Goal: Information Seeking & Learning: Learn about a topic

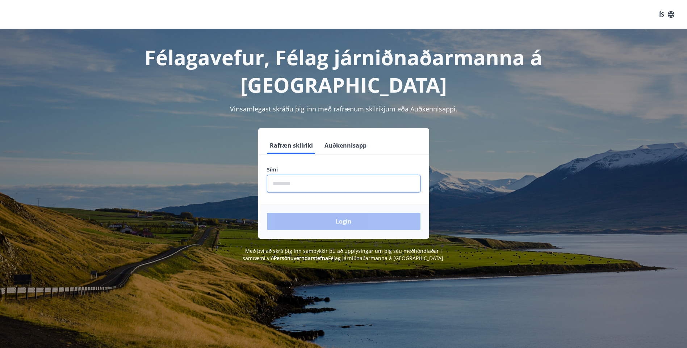
click at [281, 175] on input "phone" at bounding box center [343, 184] width 153 height 18
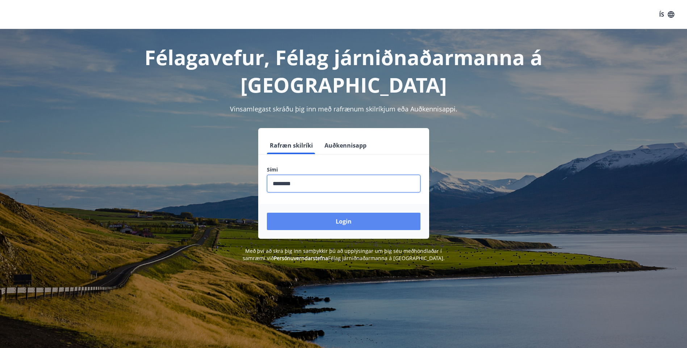
type input "********"
click at [338, 213] on button "Login" at bounding box center [343, 221] width 153 height 17
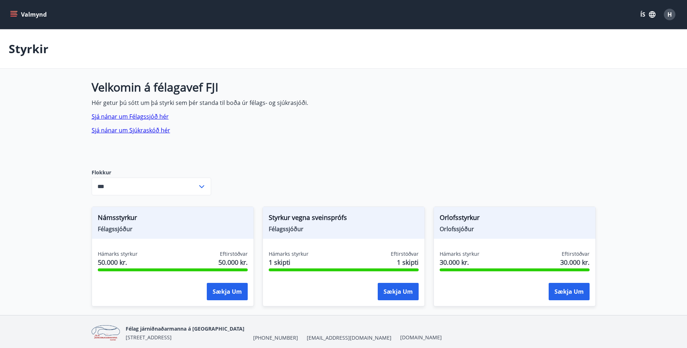
scroll to position [28, 0]
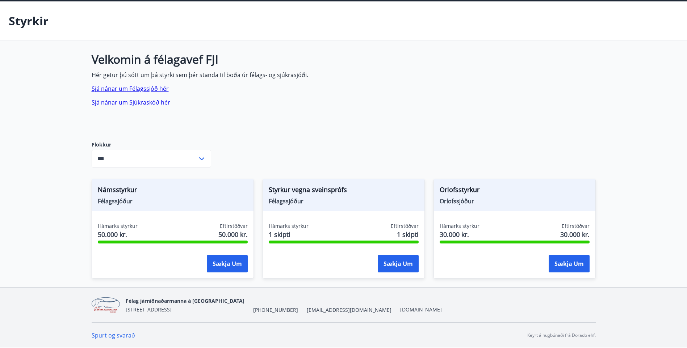
click at [202, 159] on icon at bounding box center [201, 158] width 5 height 3
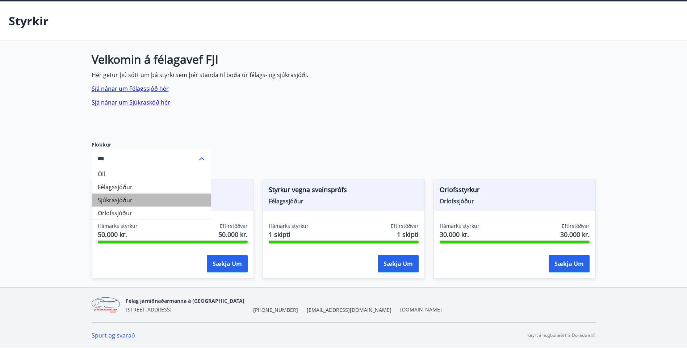
click at [148, 200] on li "Sjúkrasjóður" at bounding box center [151, 200] width 119 height 13
type input "**********"
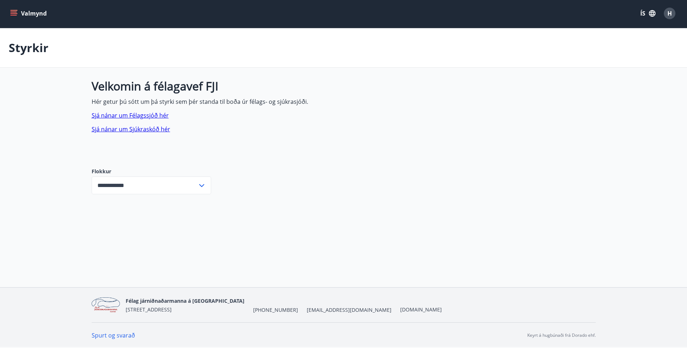
scroll to position [0, 0]
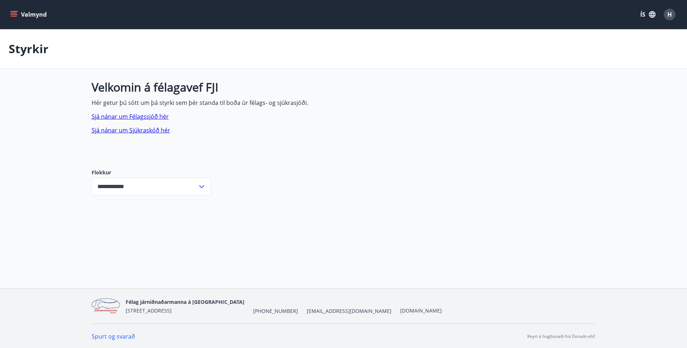
click at [144, 117] on link "Sjá nánar um Félagssjóð hér" at bounding box center [130, 117] width 77 height 8
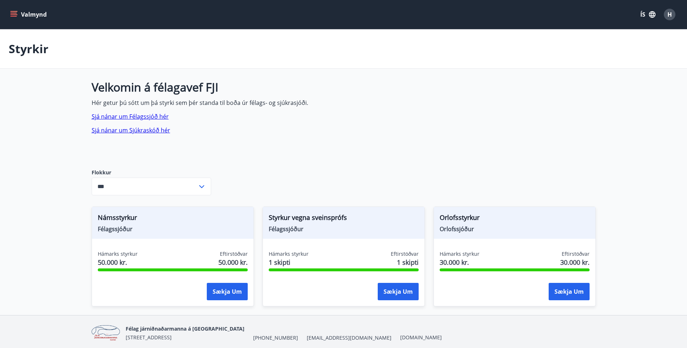
type input "***"
click at [670, 16] on span "H" at bounding box center [669, 14] width 4 height 8
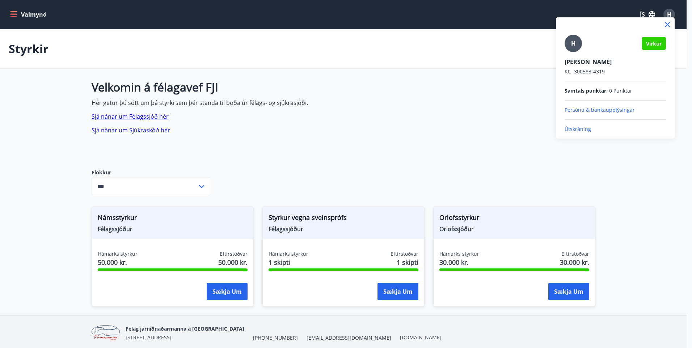
click at [585, 128] on p "Útskráning" at bounding box center [615, 129] width 101 height 7
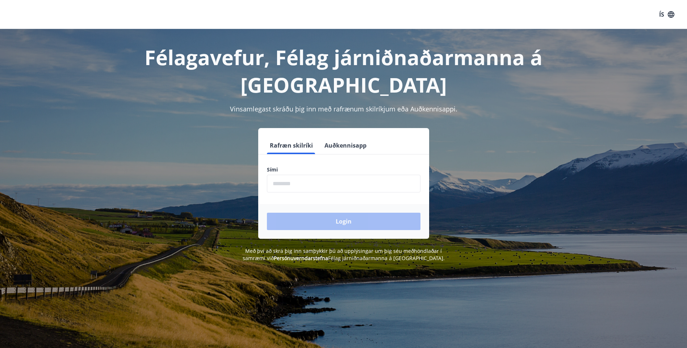
click at [319, 175] on input "phone" at bounding box center [343, 184] width 153 height 18
type input "********"
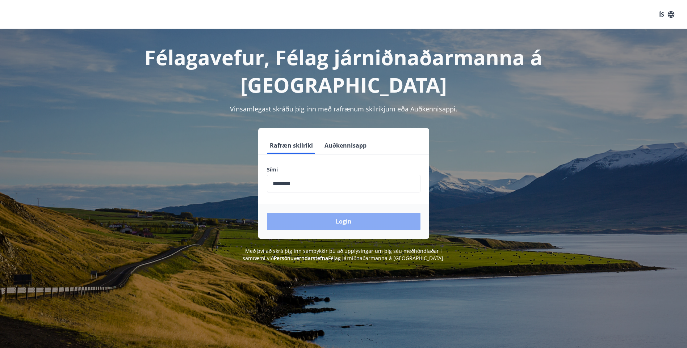
click at [330, 213] on button "Login" at bounding box center [343, 221] width 153 height 17
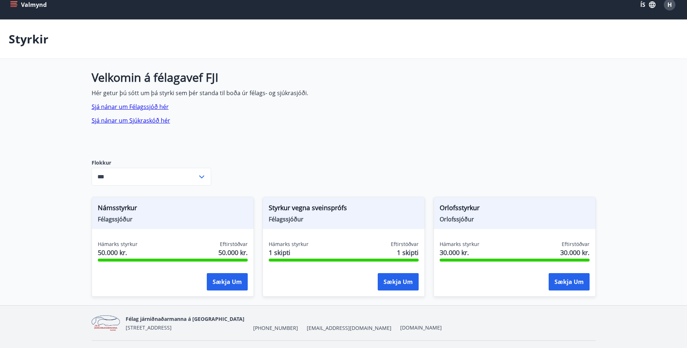
scroll to position [28, 0]
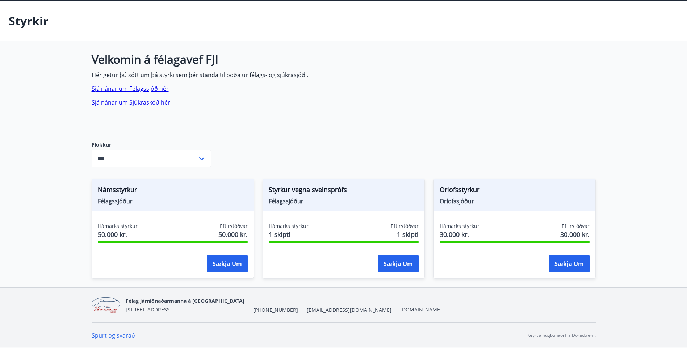
click at [202, 160] on icon at bounding box center [201, 158] width 5 height 3
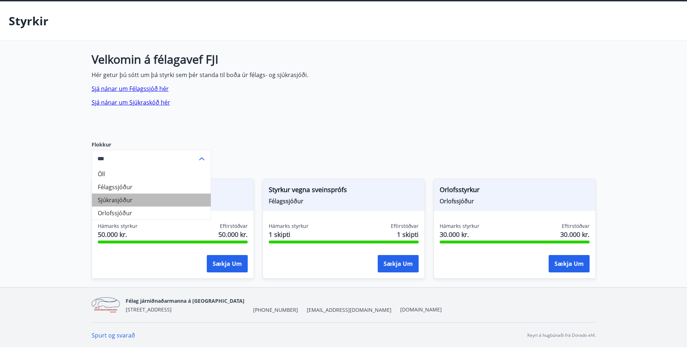
click at [172, 201] on li "Sjúkrasjóður" at bounding box center [151, 200] width 119 height 13
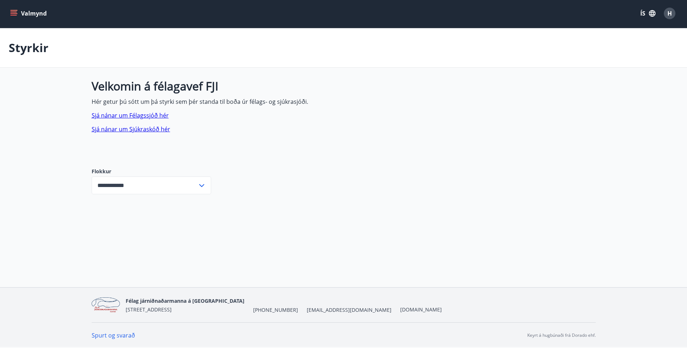
scroll to position [1, 0]
click at [202, 185] on icon at bounding box center [201, 185] width 9 height 9
click at [161, 240] on li "Orlofssjóður" at bounding box center [151, 239] width 119 height 13
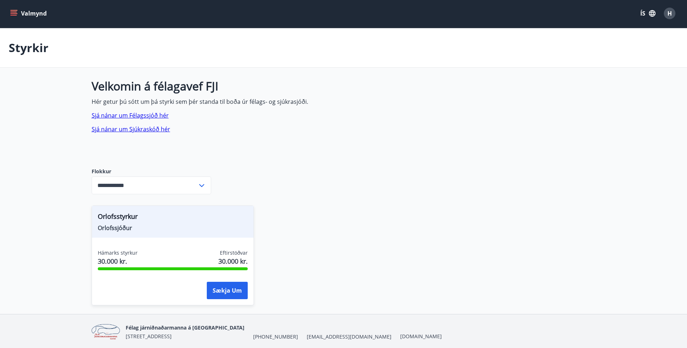
click at [202, 182] on icon at bounding box center [201, 185] width 9 height 9
click at [168, 212] on li "Félagssjóður" at bounding box center [151, 213] width 119 height 13
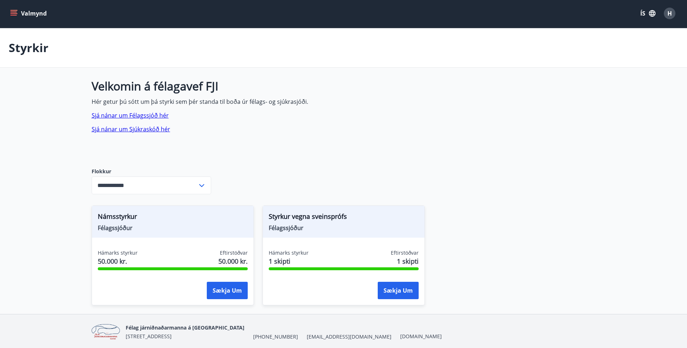
click at [203, 184] on icon at bounding box center [201, 185] width 9 height 9
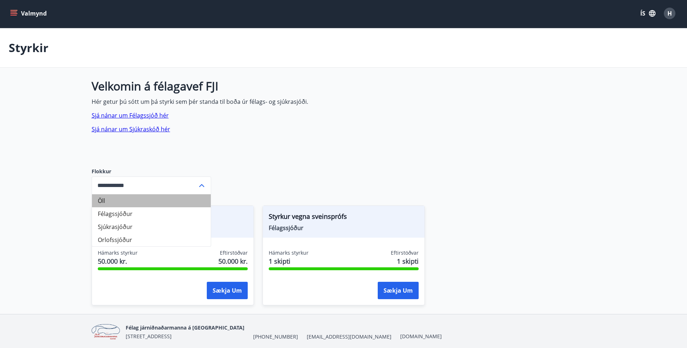
click at [163, 198] on li "Öll" at bounding box center [151, 200] width 119 height 13
type input "***"
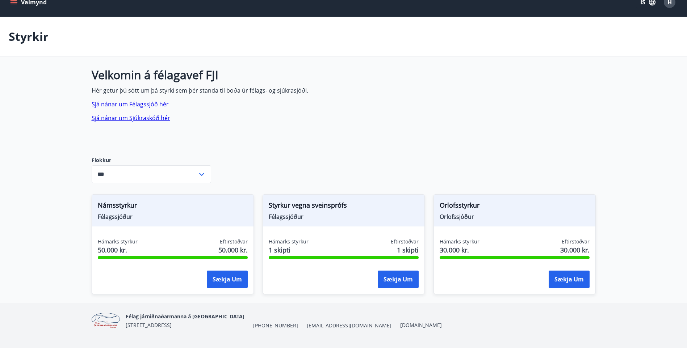
scroll to position [0, 0]
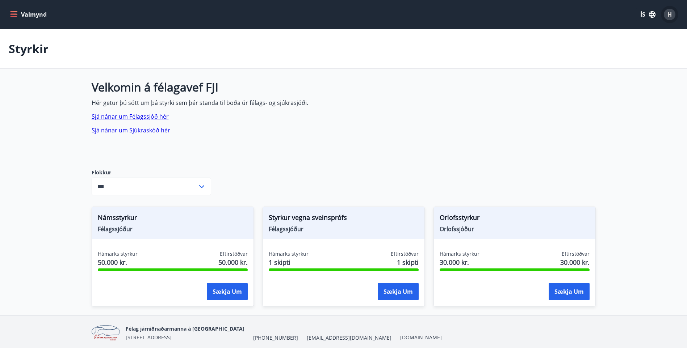
click at [667, 15] on span "H" at bounding box center [669, 14] width 4 height 8
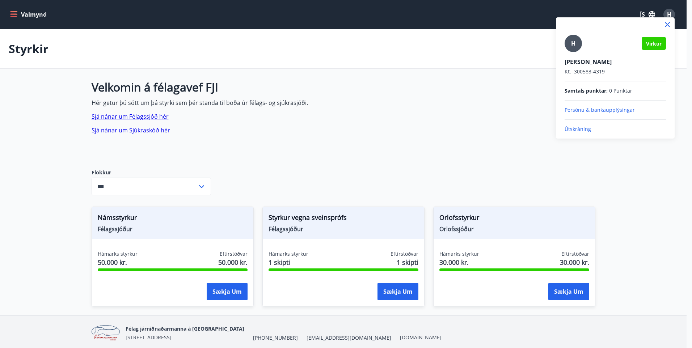
drag, startPoint x: 564, startPoint y: 32, endPoint x: 560, endPoint y: 32, distance: 4.4
drag, startPoint x: 560, startPoint y: 32, endPoint x: 525, endPoint y: 34, distance: 34.5
click at [525, 34] on div at bounding box center [346, 174] width 692 height 348
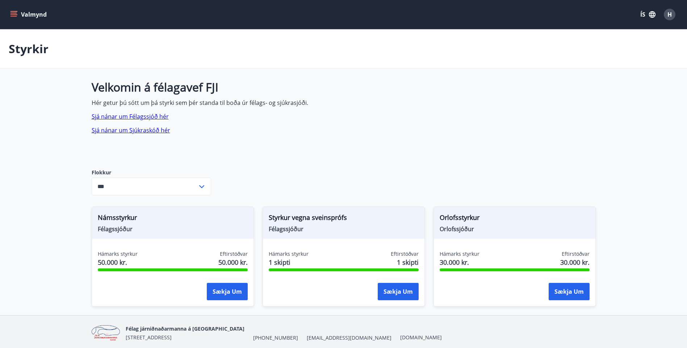
click at [667, 14] on span "H" at bounding box center [669, 14] width 4 height 8
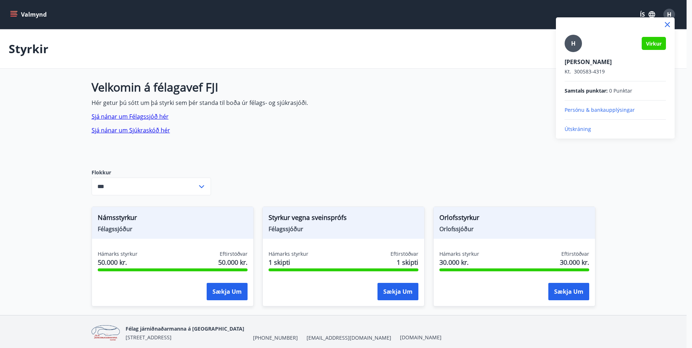
click at [148, 132] on div at bounding box center [346, 174] width 692 height 348
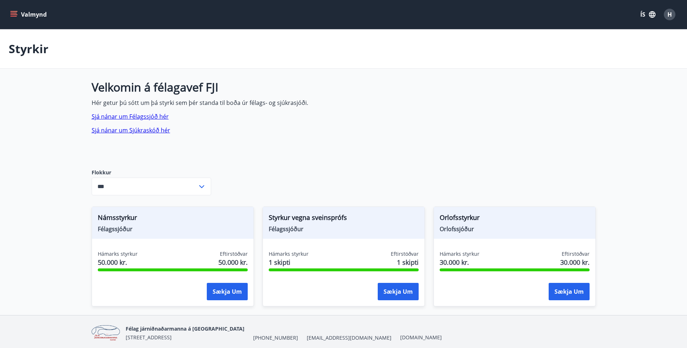
click at [157, 129] on link "Sjá nánar um Sjúkraskóð hér" at bounding box center [131, 130] width 79 height 8
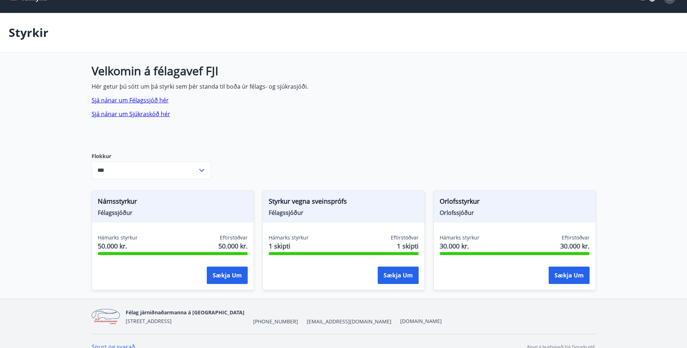
scroll to position [28, 0]
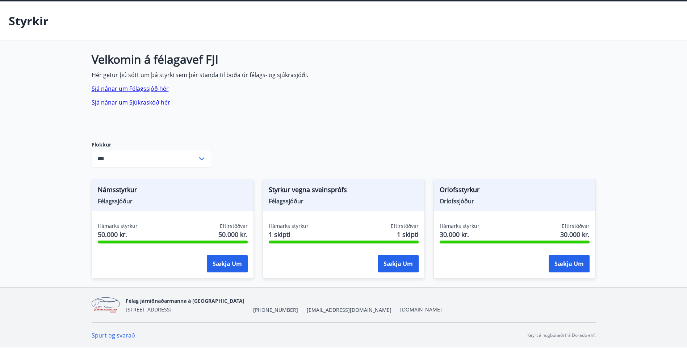
click at [202, 160] on icon at bounding box center [201, 159] width 9 height 9
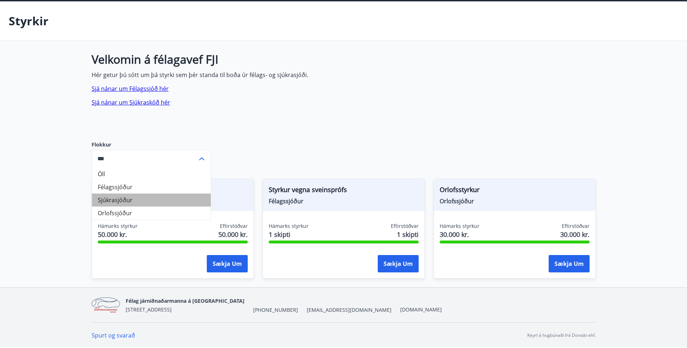
click at [134, 202] on li "Sjúkrasjóður" at bounding box center [151, 200] width 119 height 13
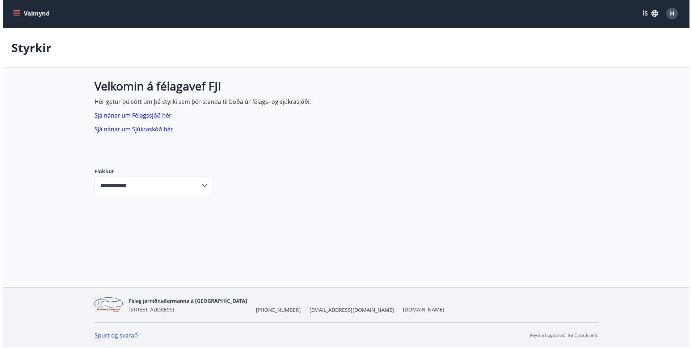
scroll to position [0, 0]
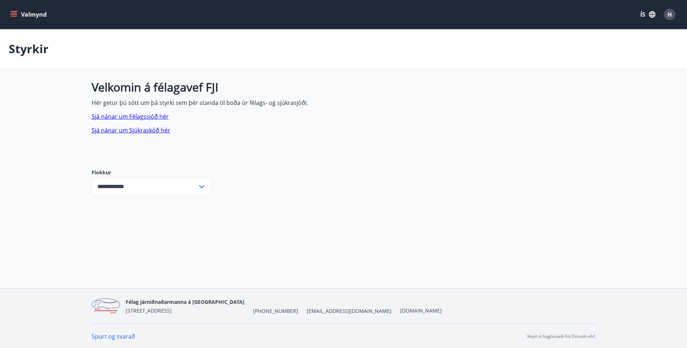
click at [669, 16] on span "H" at bounding box center [669, 14] width 4 height 8
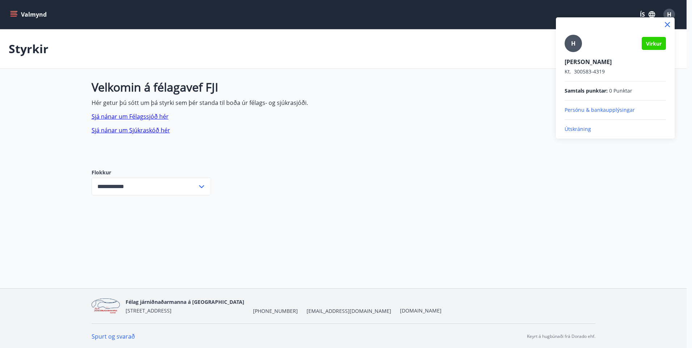
click at [509, 24] on div at bounding box center [346, 174] width 692 height 348
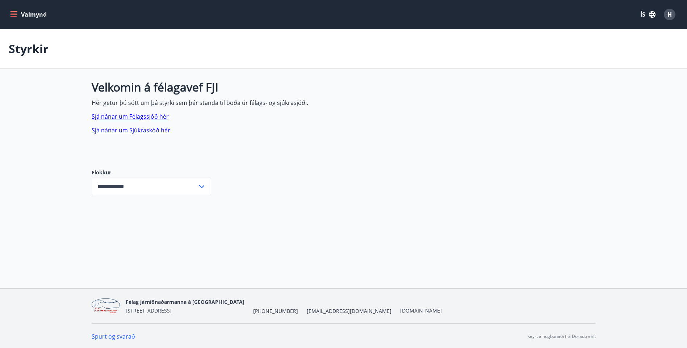
click at [201, 187] on icon at bounding box center [201, 186] width 5 height 3
click at [165, 217] on li "Félagssjóður" at bounding box center [151, 214] width 119 height 13
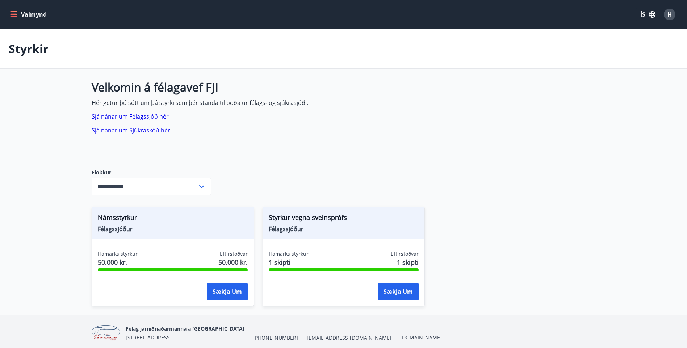
click at [201, 185] on icon at bounding box center [201, 186] width 9 height 9
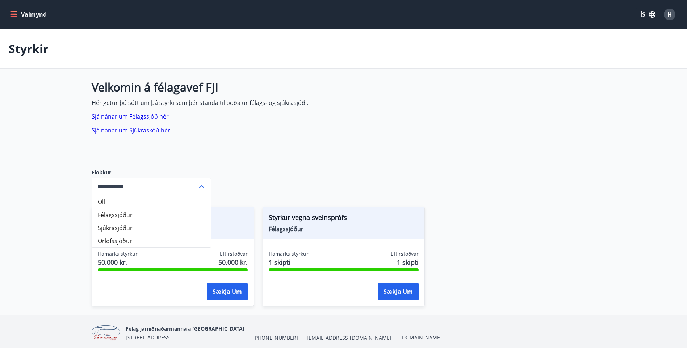
click at [172, 229] on li "Sjúkrasjóður" at bounding box center [151, 228] width 119 height 13
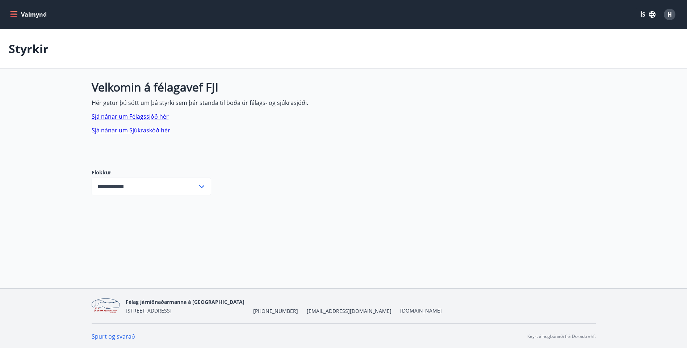
click at [202, 186] on icon at bounding box center [201, 186] width 9 height 9
click at [173, 241] on li "Orlofssjóður" at bounding box center [151, 241] width 119 height 13
type input "**********"
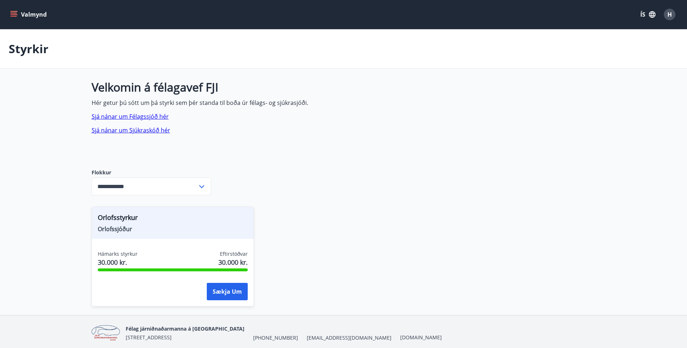
click at [669, 14] on span "H" at bounding box center [669, 14] width 4 height 8
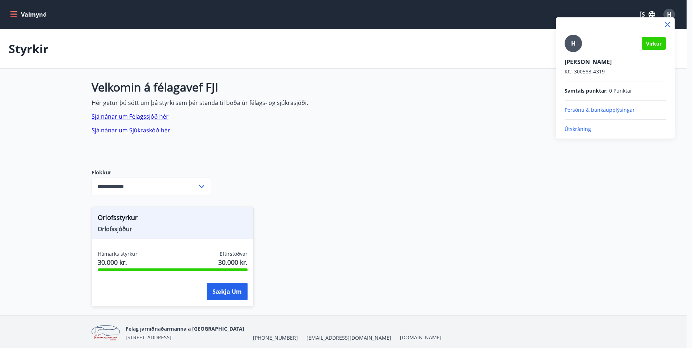
click at [583, 128] on p "Útskráning" at bounding box center [615, 129] width 101 height 7
